Goal: Task Accomplishment & Management: Complete application form

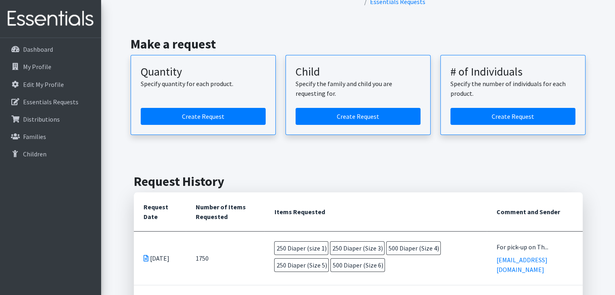
scroll to position [24, 0]
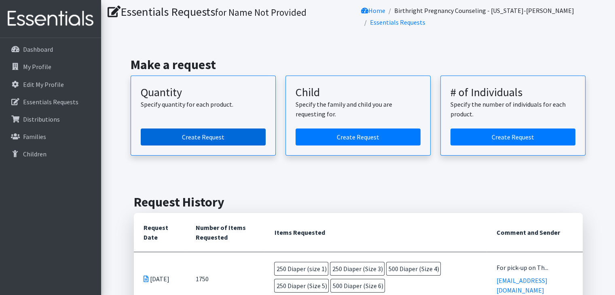
click at [218, 137] on link "Create Request" at bounding box center [203, 137] width 125 height 17
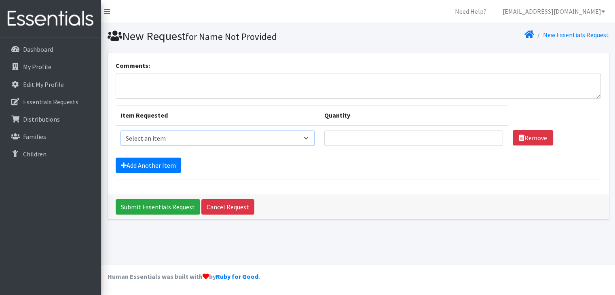
click at [309, 137] on select "Select an item Diaper (Size 2) Diaper (Size 3) Diaper (Size 4) Diaper (Size 5) …" at bounding box center [218, 138] width 194 height 15
select select "2950"
click at [121, 131] on select "Select an item Diaper (Size 2) Diaper (Size 3) Diaper (Size 4) Diaper (Size 5) …" at bounding box center [218, 138] width 194 height 15
click at [333, 140] on input "Quantity" at bounding box center [413, 138] width 179 height 15
type input "500"
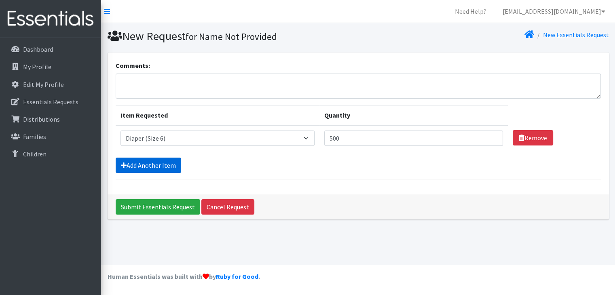
click at [138, 166] on link "Add Another Item" at bounding box center [149, 165] width 66 height 15
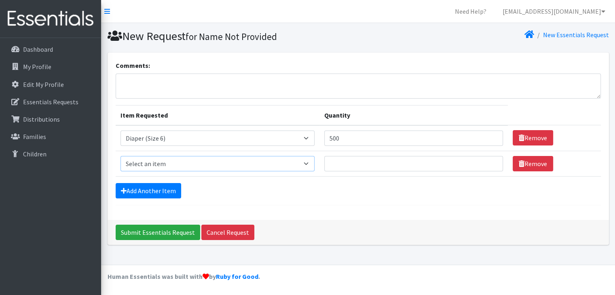
click at [315, 164] on select "Select an item Diaper (Size 2) Diaper (Size 3) Diaper (Size 4) Diaper (Size 5) …" at bounding box center [218, 163] width 194 height 15
select select "2961"
click at [121, 156] on select "Select an item Diaper (Size 2) Diaper (Size 3) Diaper (Size 4) Diaper (Size 5) …" at bounding box center [218, 163] width 194 height 15
click at [333, 161] on input "Quantity" at bounding box center [413, 163] width 179 height 15
type input "500"
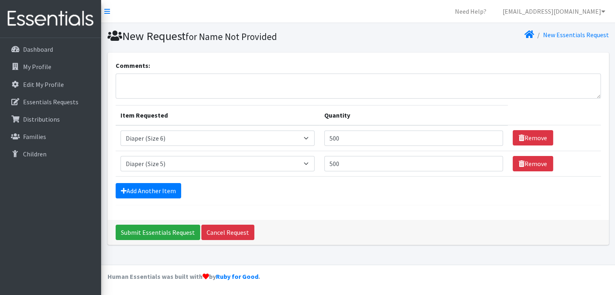
click at [339, 201] on form "Comments: Item Requested Quantity Item Requested Select an item Diaper (Size 2)…" at bounding box center [358, 133] width 485 height 145
click at [129, 81] on textarea "Comments:" at bounding box center [358, 86] width 485 height 25
type textarea "For pick-up [DATE]. Thank you"
click at [152, 234] on input "Submit Essentials Request" at bounding box center [158, 232] width 85 height 15
click at [151, 230] on input "Submit Essentials Request" at bounding box center [158, 232] width 85 height 15
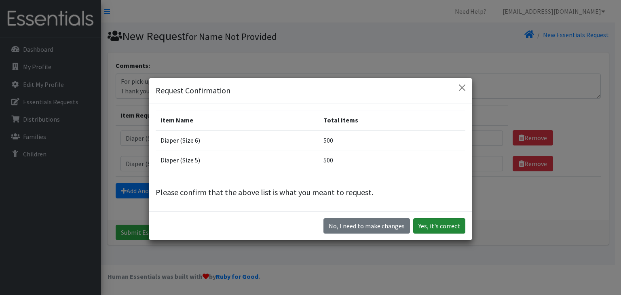
click at [429, 222] on button "Yes, it's correct" at bounding box center [439, 225] width 52 height 15
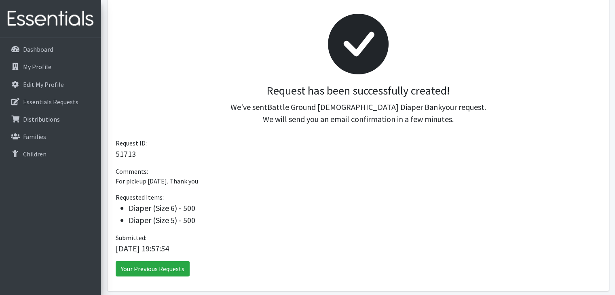
scroll to position [121, 0]
